Goal: Task Accomplishment & Management: Manage account settings

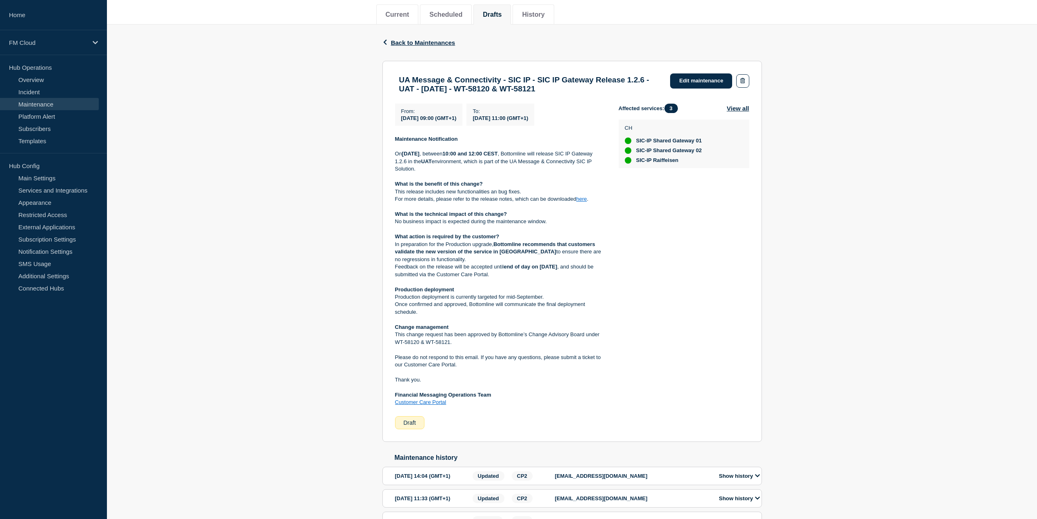
scroll to position [153, 0]
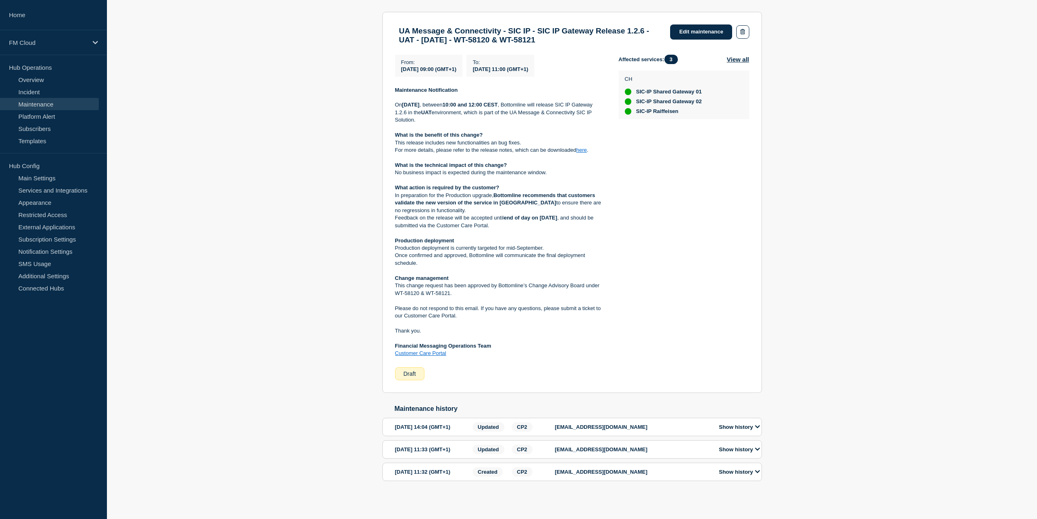
click at [584, 153] on link "here" at bounding box center [581, 150] width 11 height 6
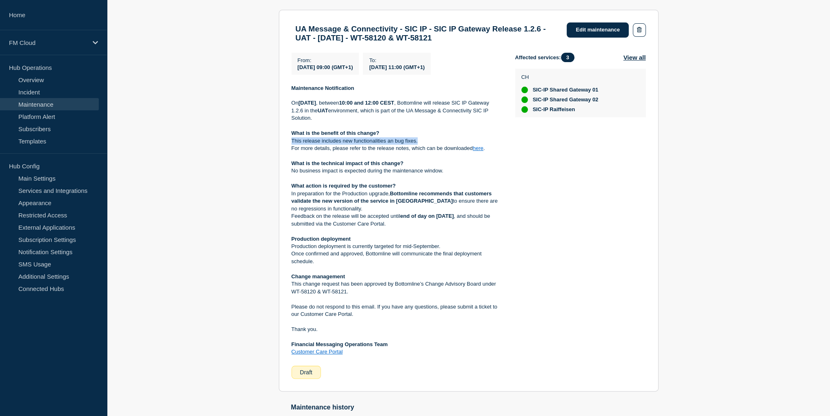
drag, startPoint x: 424, startPoint y: 146, endPoint x: 291, endPoint y: 148, distance: 133.5
click at [291, 144] on p "This release includes new functionalities an bug fixes." at bounding box center [396, 140] width 211 height 7
copy p "This release includes new functionalities an bug fixes."
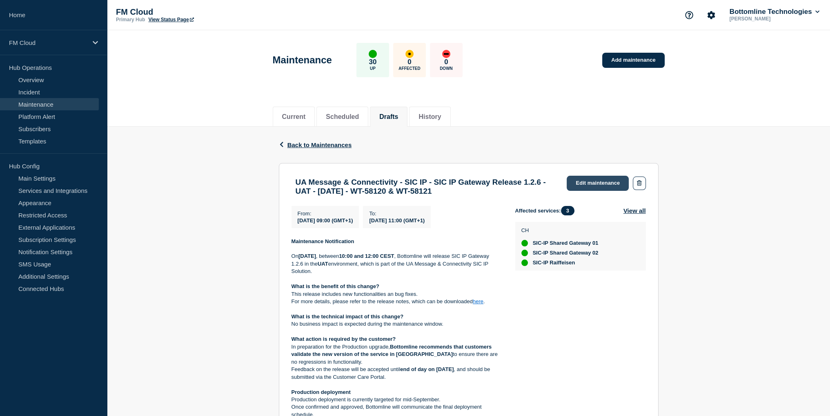
click at [591, 181] on link "Edit maintenance" at bounding box center [598, 183] width 62 height 15
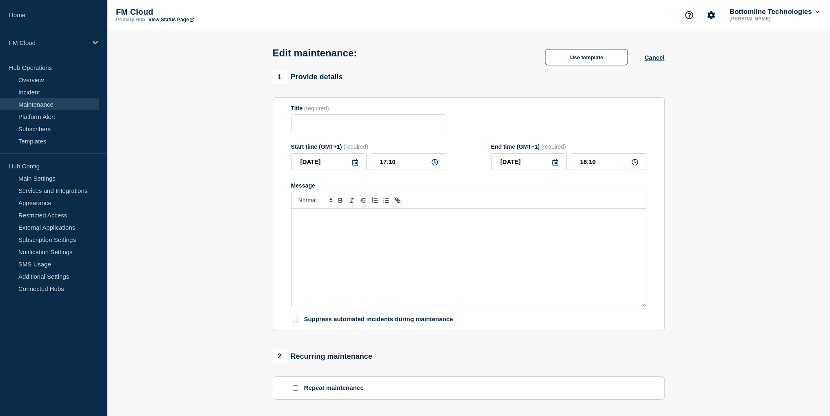
type input "UA Message & Connectivity - SIC IP - SIC IP Gateway Release 1.2.6 - UAT - 28/AU…"
type input "2025-08-28"
type input "09:00"
type input "2025-08-28"
type input "11:00"
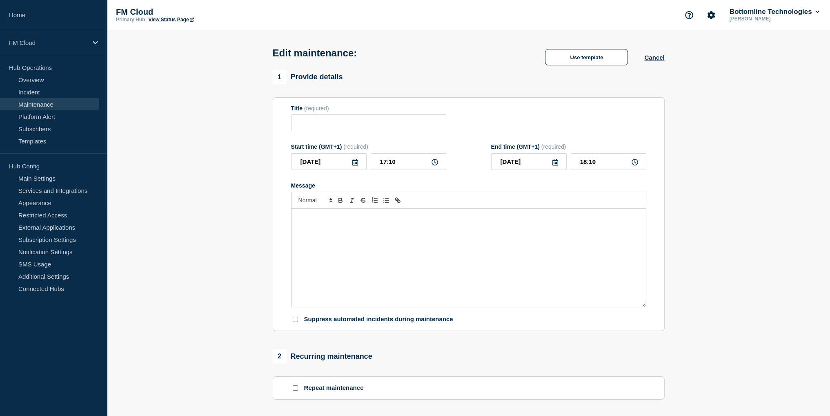
checkbox input "false"
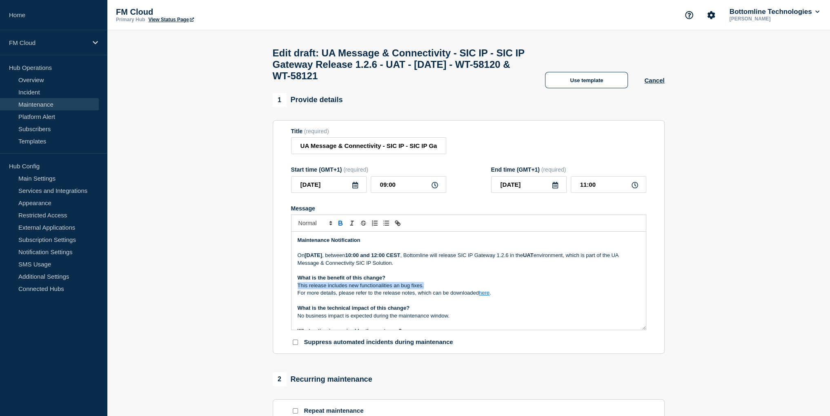
drag, startPoint x: 429, startPoint y: 292, endPoint x: 294, endPoint y: 293, distance: 134.7
click at [294, 293] on div "Maintenance Notification On Thursday 28 August 2025 , between 10:00 and 12:00 C…" at bounding box center [468, 280] width 354 height 98
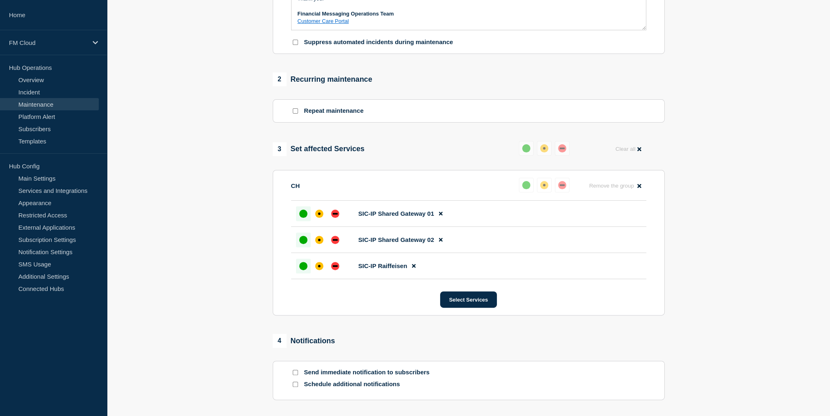
scroll to position [367, 0]
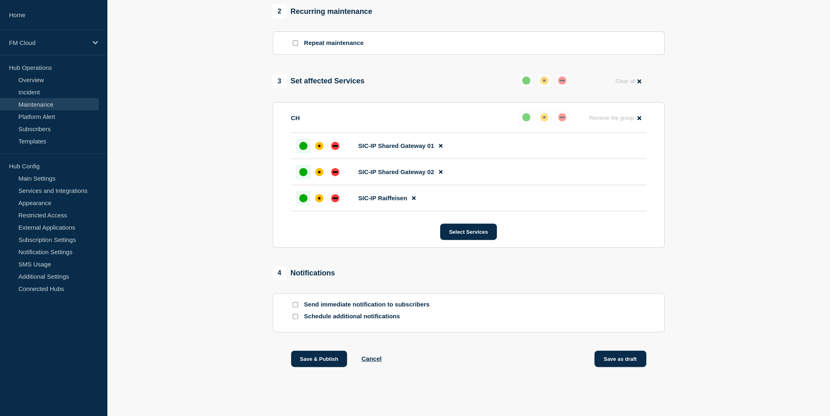
click at [624, 367] on button "Save as draft" at bounding box center [620, 358] width 52 height 16
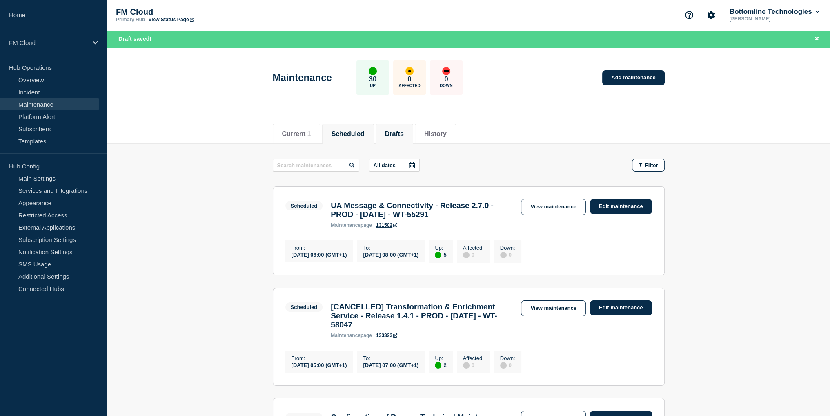
click at [404, 135] on button "Drafts" at bounding box center [394, 133] width 19 height 7
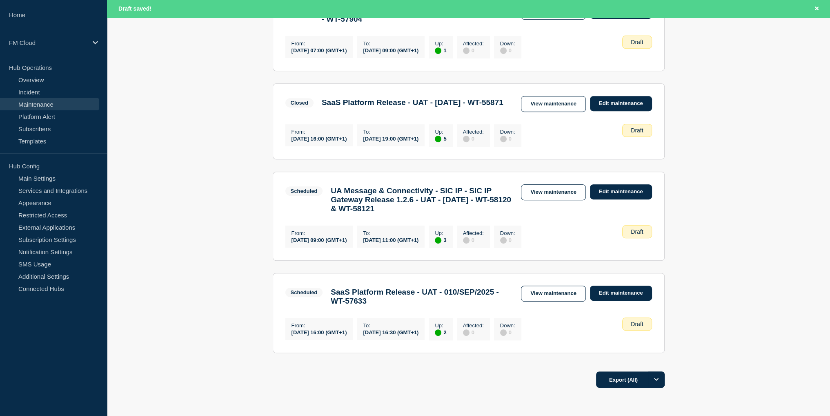
scroll to position [490, 0]
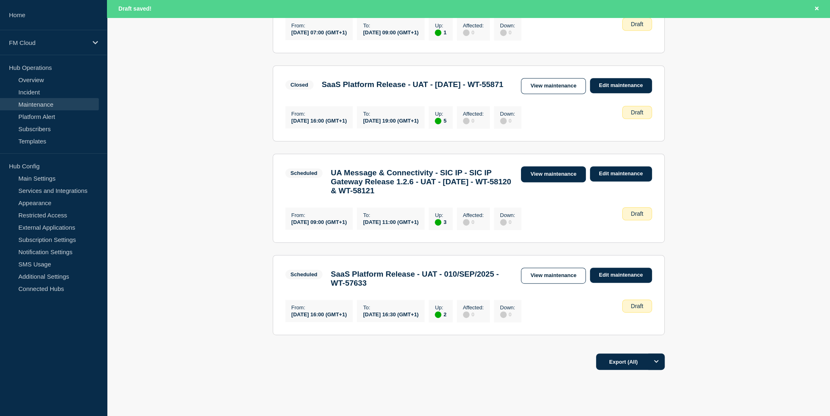
click at [557, 182] on link "View maintenance" at bounding box center [553, 174] width 64 height 16
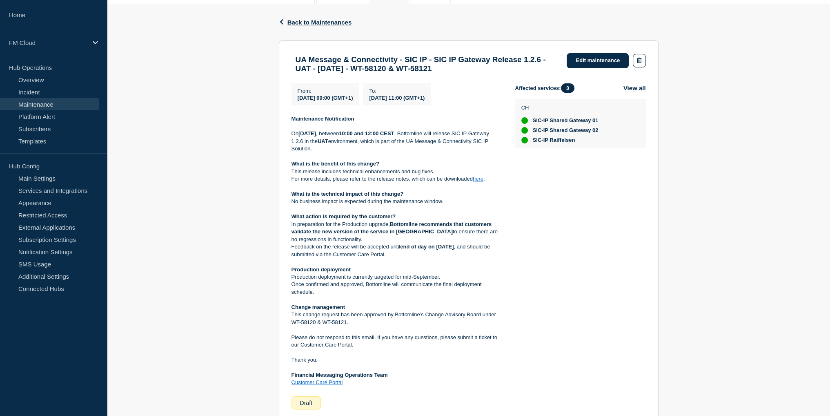
scroll to position [163, 0]
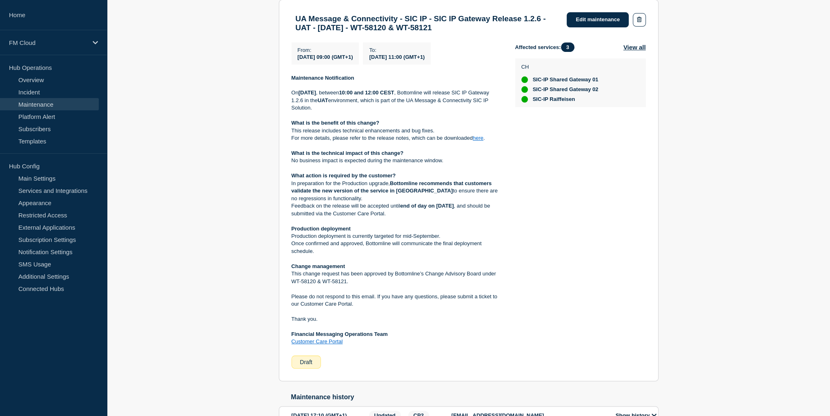
click at [591, 160] on div "Affected services: 3 View all CH SIC-IP Shared Gateway 01 SIC-IP Shared Gateway…" at bounding box center [580, 205] width 131 height 326
click at [481, 141] on link "here" at bounding box center [478, 138] width 11 height 6
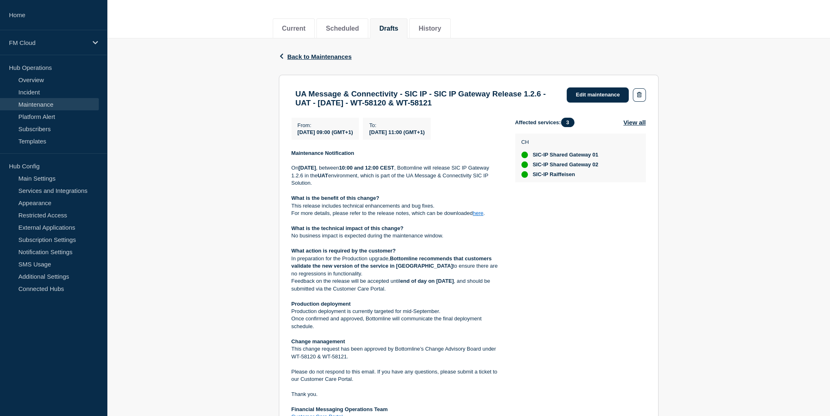
scroll to position [82, 0]
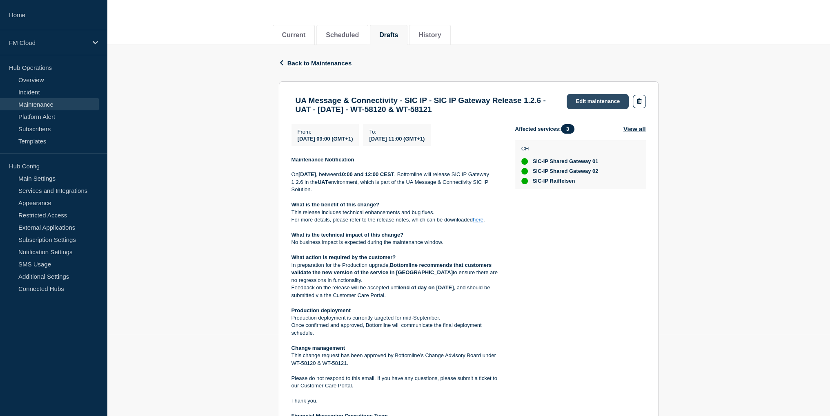
click at [599, 100] on link "Edit maintenance" at bounding box center [598, 101] width 62 height 15
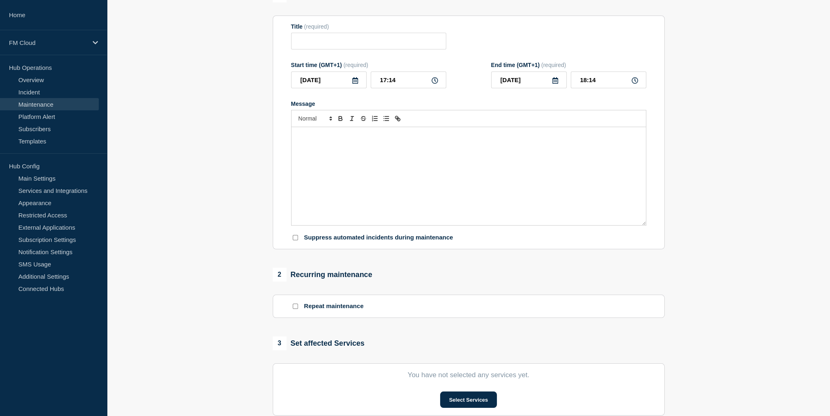
type input "UA Message & Connectivity - SIC IP - SIC IP Gateway Release 1.2.6 - UAT - 28/AU…"
type input "2025-08-28"
type input "09:00"
type input "2025-08-28"
type input "11:00"
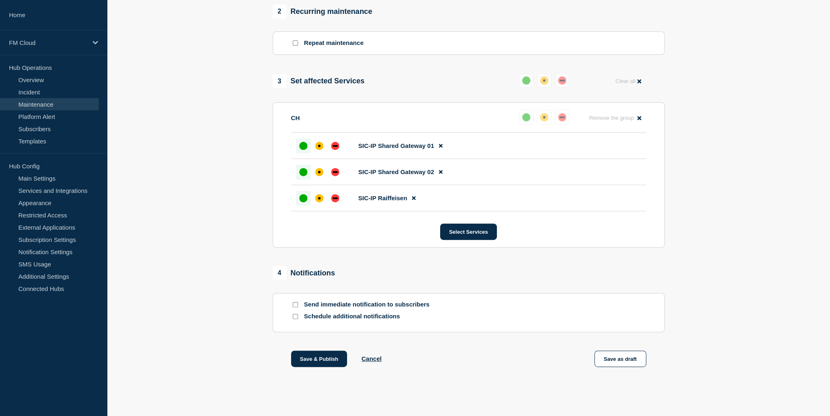
scroll to position [381, 0]
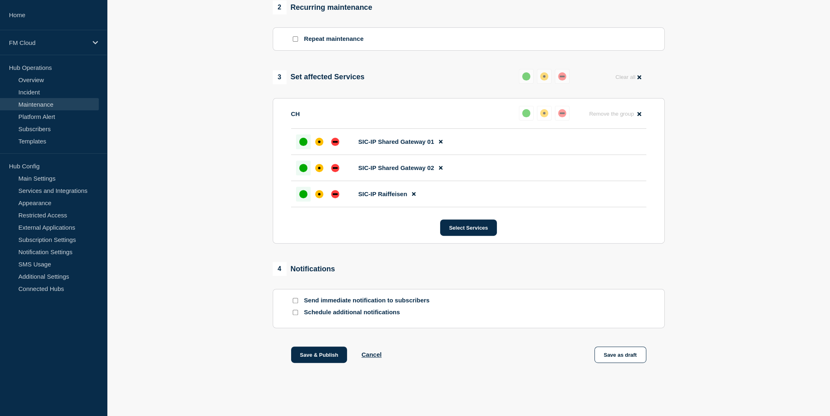
click at [296, 301] on input "Send immediate notification to subscribers" at bounding box center [295, 300] width 5 height 5
checkbox input "true"
click at [325, 353] on button "Save & Publish" at bounding box center [319, 354] width 56 height 16
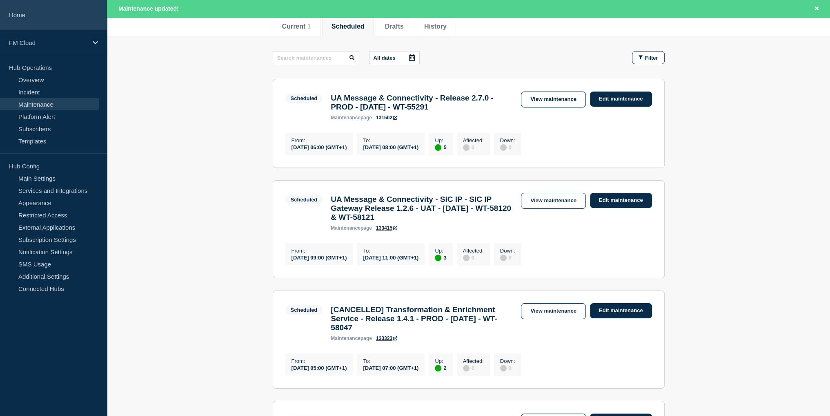
scroll to position [82, 0]
